Goal: Navigation & Orientation: Go to known website

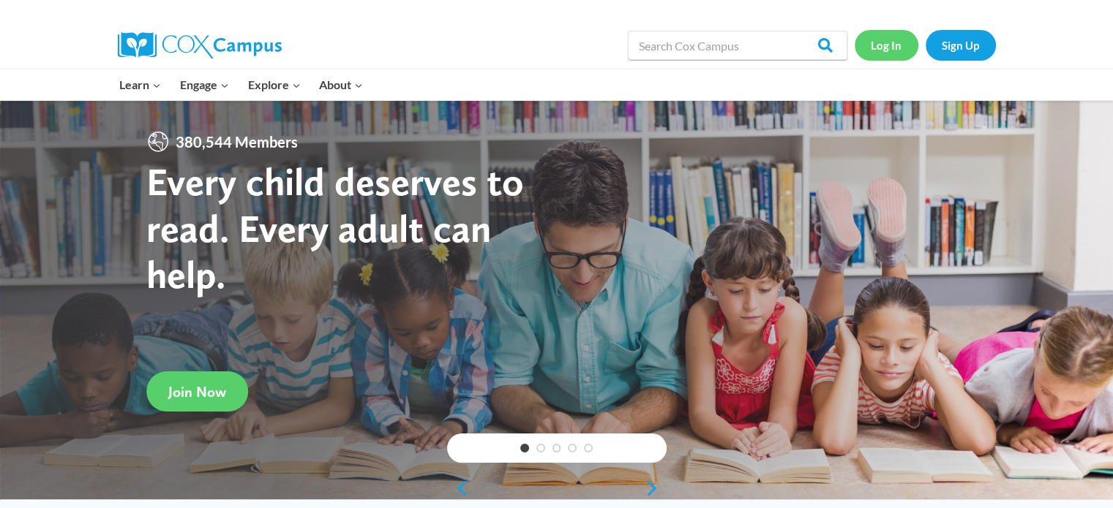
click at [895, 42] on link "Log In" at bounding box center [886, 45] width 64 height 30
click at [893, 46] on link "Log In" at bounding box center [886, 45] width 64 height 30
click at [948, 52] on link "Sign Up" at bounding box center [960, 45] width 70 height 30
click at [896, 43] on link "Log In" at bounding box center [886, 45] width 64 height 30
